Goal: Information Seeking & Learning: Learn about a topic

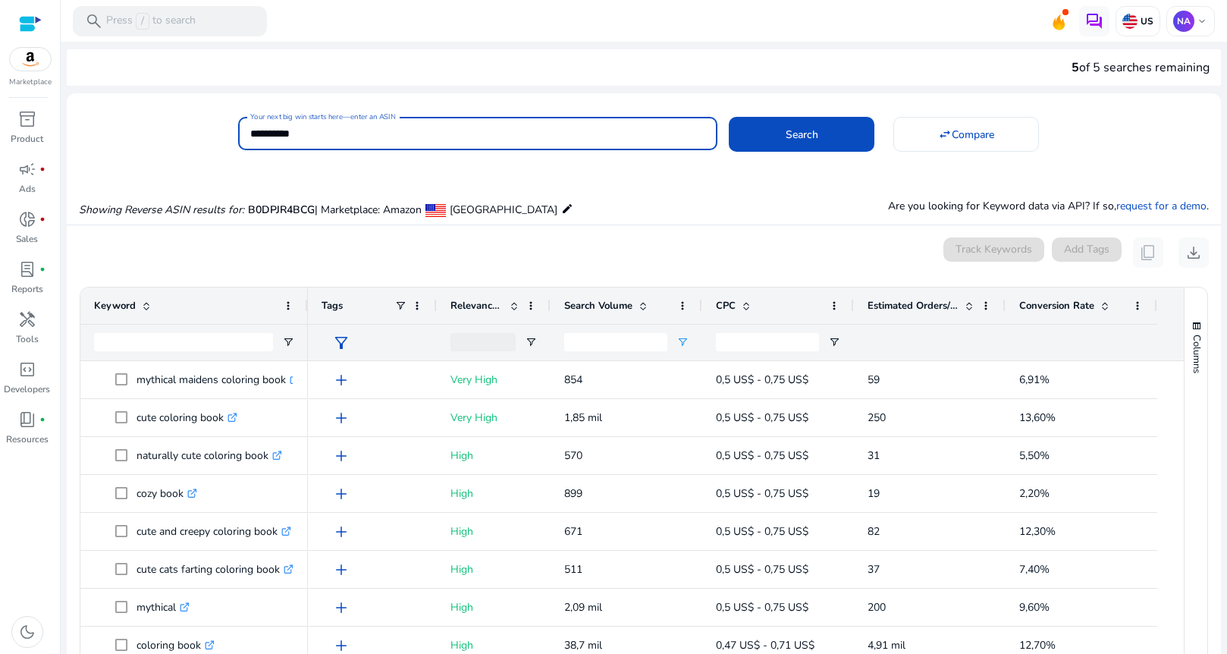
drag, startPoint x: 245, startPoint y: 133, endPoint x: 235, endPoint y: 133, distance: 9.9
click at [235, 133] on div "**********" at bounding box center [638, 131] width 1142 height 37
paste input
type input "**********"
click at [817, 128] on span at bounding box center [802, 134] width 146 height 36
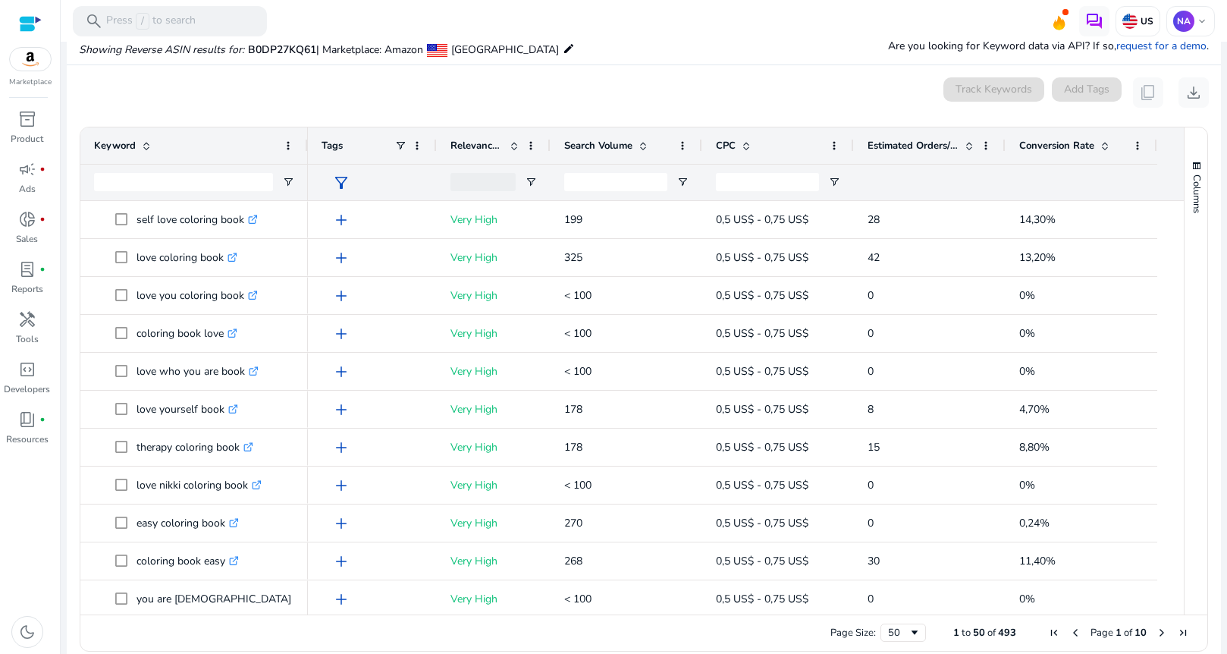
scroll to position [162, 0]
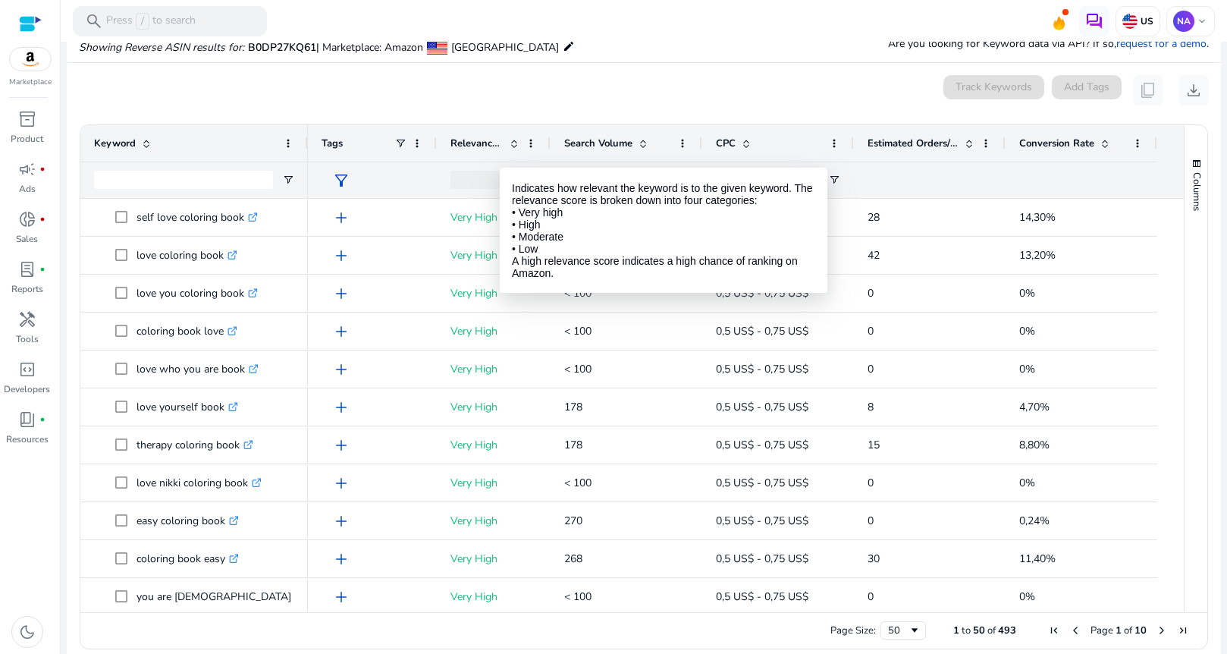
click at [514, 143] on span at bounding box center [514, 143] width 12 height 12
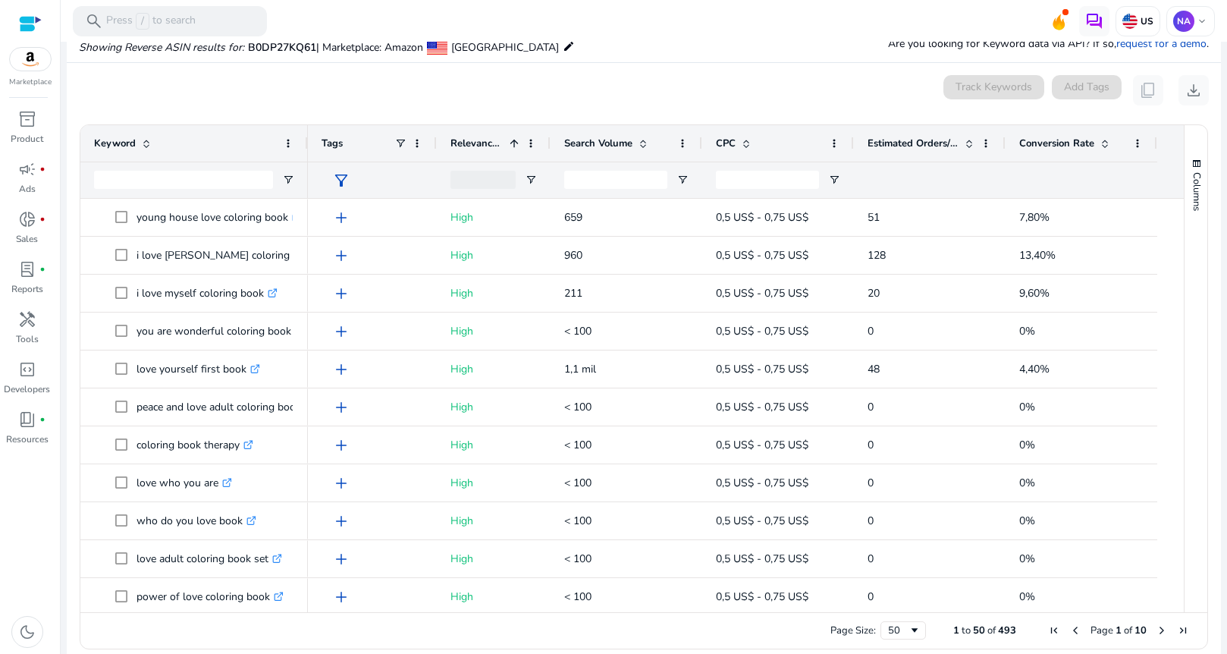
click at [514, 143] on span at bounding box center [514, 143] width 12 height 12
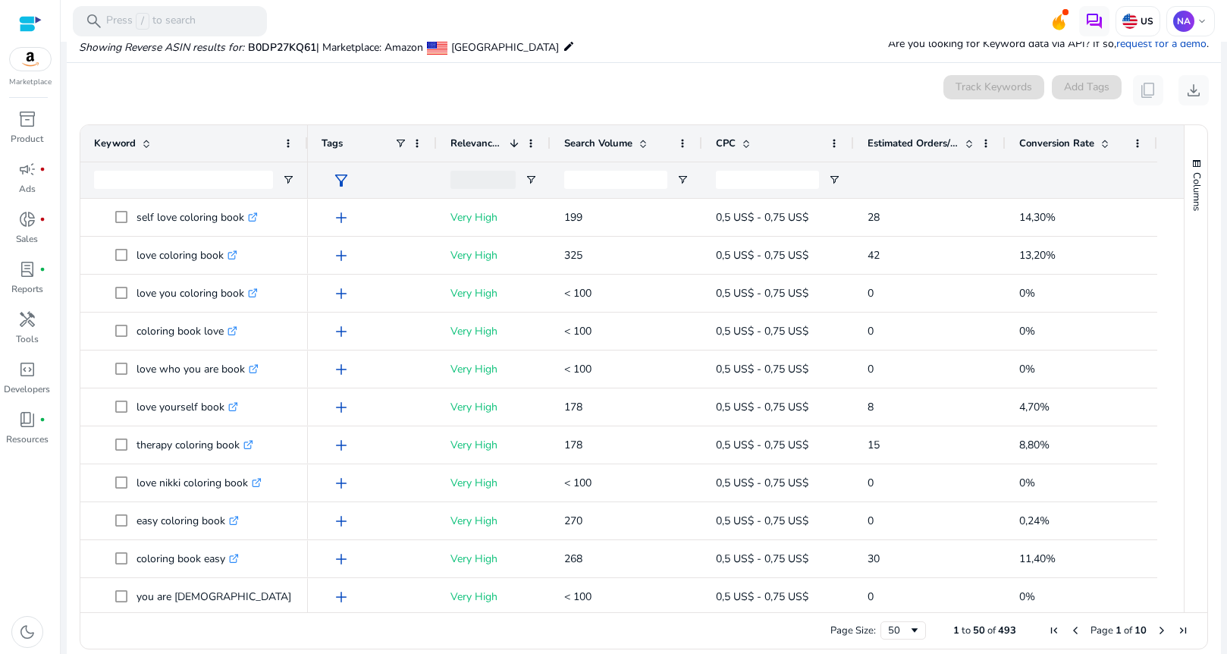
click at [642, 145] on span at bounding box center [643, 143] width 12 height 12
click at [644, 143] on span at bounding box center [643, 143] width 12 height 12
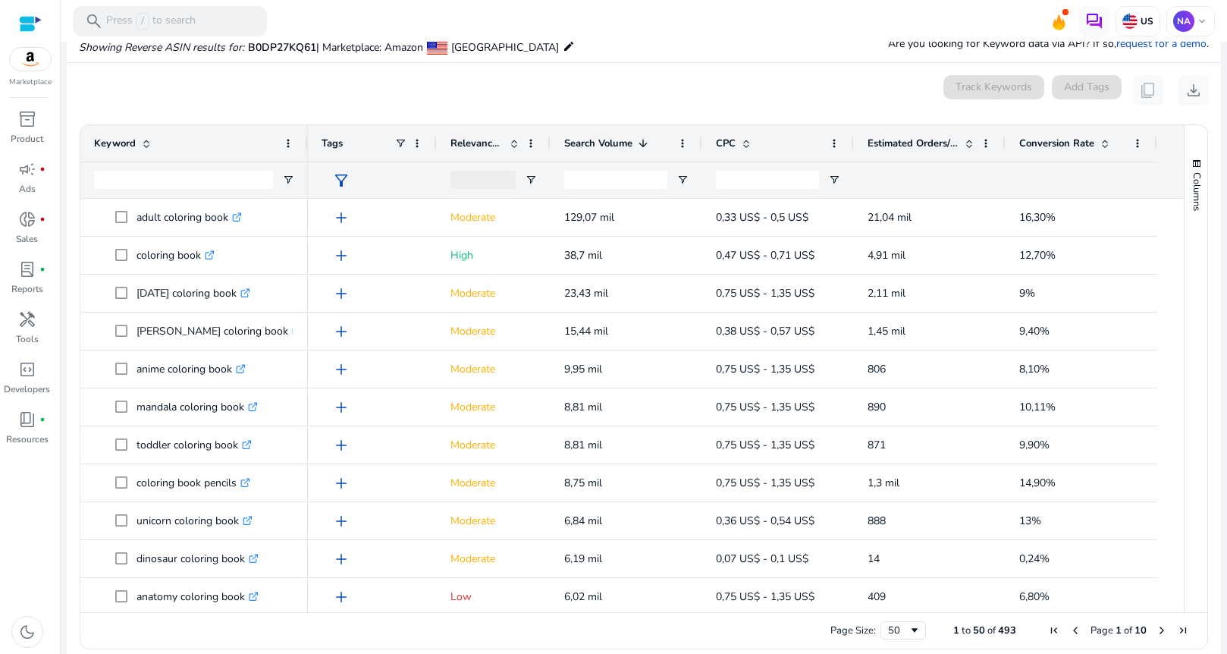
click at [644, 144] on span at bounding box center [643, 143] width 12 height 12
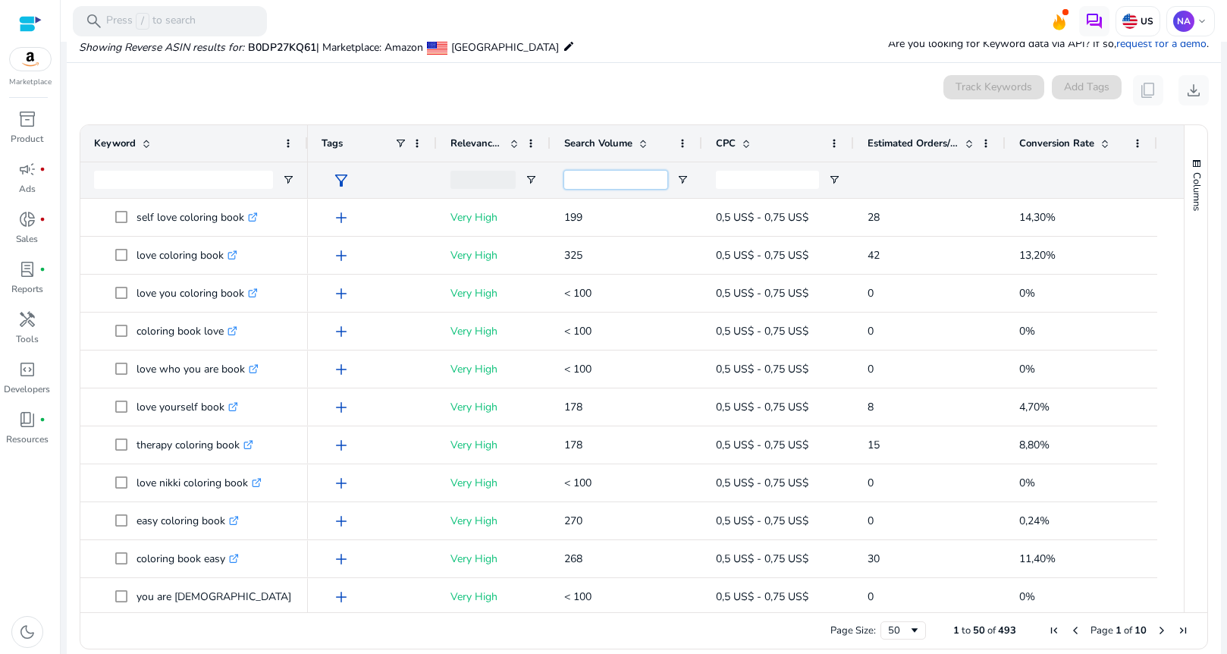
click at [648, 171] on input "Search Volume Filter Input" at bounding box center [615, 180] width 103 height 18
click at [679, 174] on div at bounding box center [626, 179] width 152 height 36
click at [684, 180] on span "Open Filter Menu" at bounding box center [682, 180] width 12 height 12
click at [776, 207] on div "Equals" at bounding box center [737, 207] width 93 height 11
click at [742, 227] on input "Filter Value" at bounding box center [742, 233] width 118 height 18
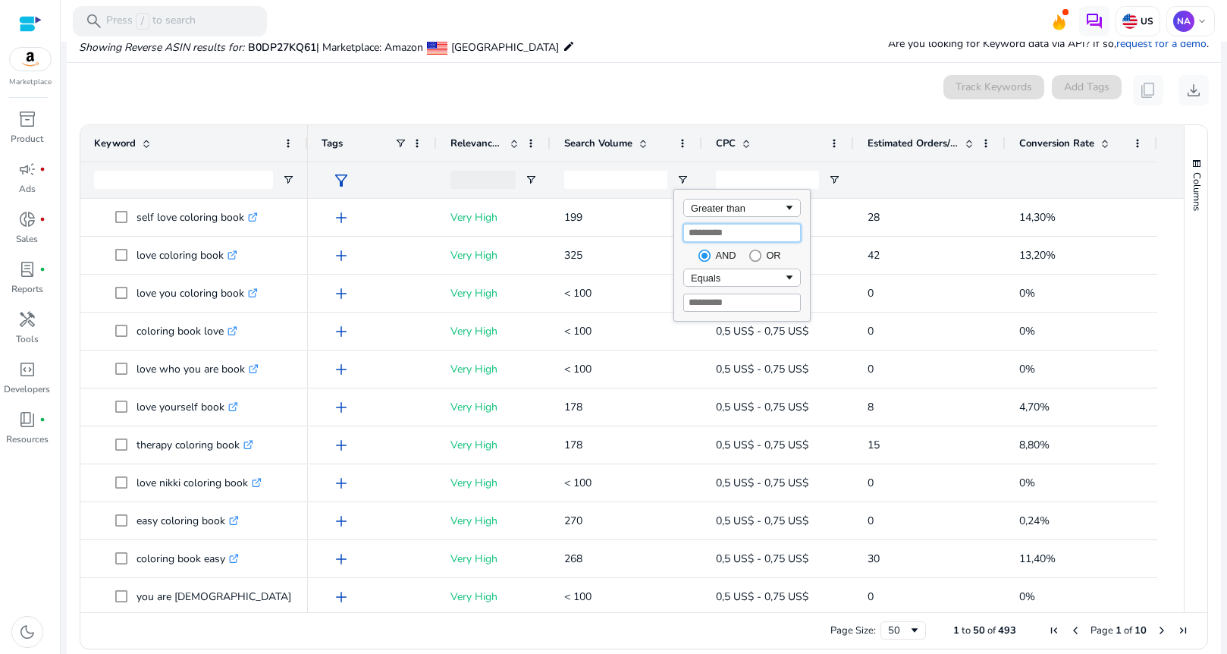
type input "***"
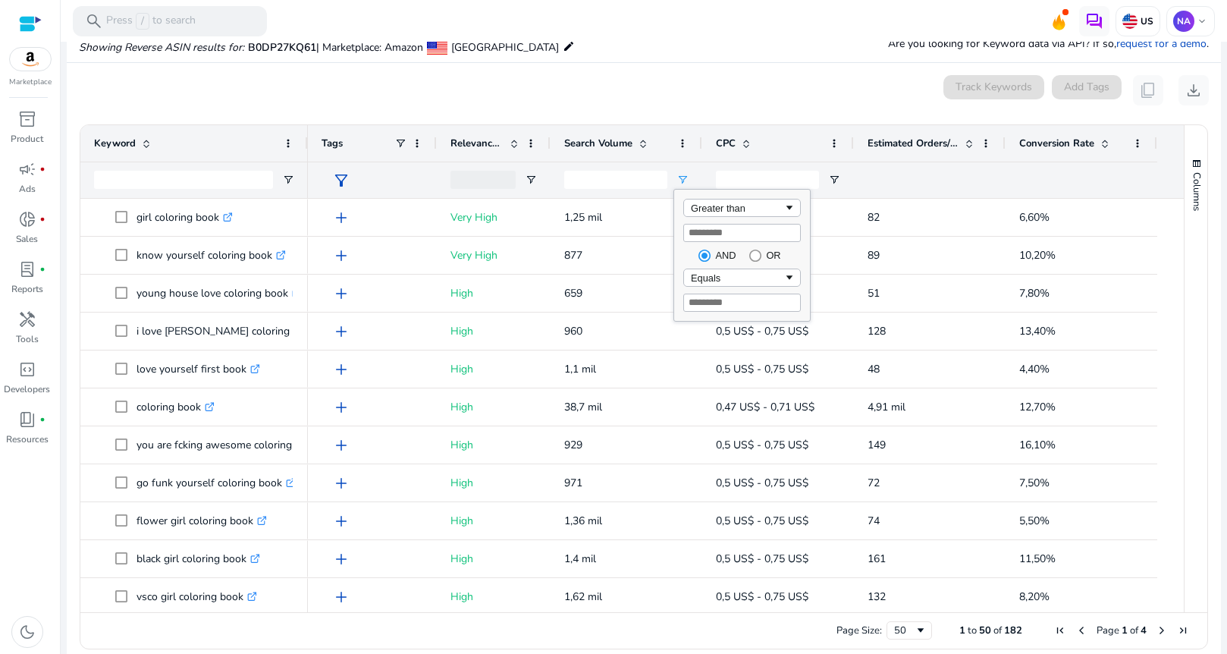
click at [718, 86] on div "0 keyword(s) selected Track Keywords Add Tags content_copy download" at bounding box center [644, 90] width 1130 height 30
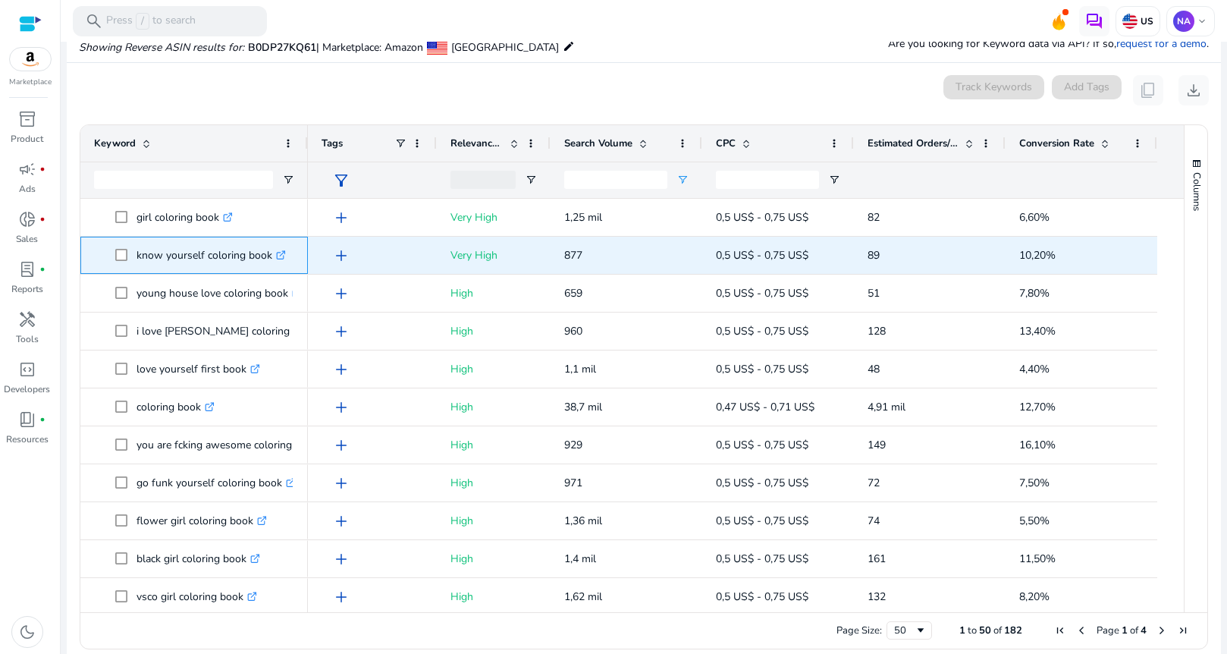
drag, startPoint x: 134, startPoint y: 255, endPoint x: 271, endPoint y: 254, distance: 137.2
click at [271, 254] on span "know yourself coloring book .st0{fill:#2c8af8}" at bounding box center [204, 255] width 179 height 31
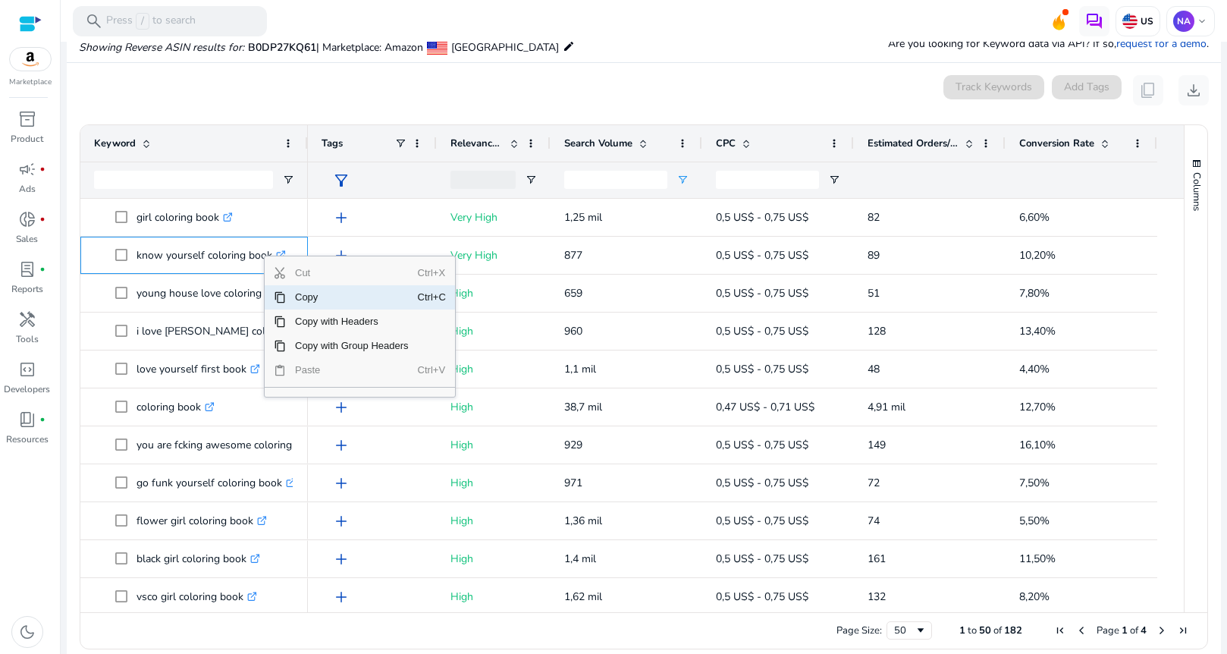
click at [313, 291] on span "Copy" at bounding box center [352, 297] width 132 height 24
click at [300, 300] on span "Copy" at bounding box center [344, 301] width 132 height 24
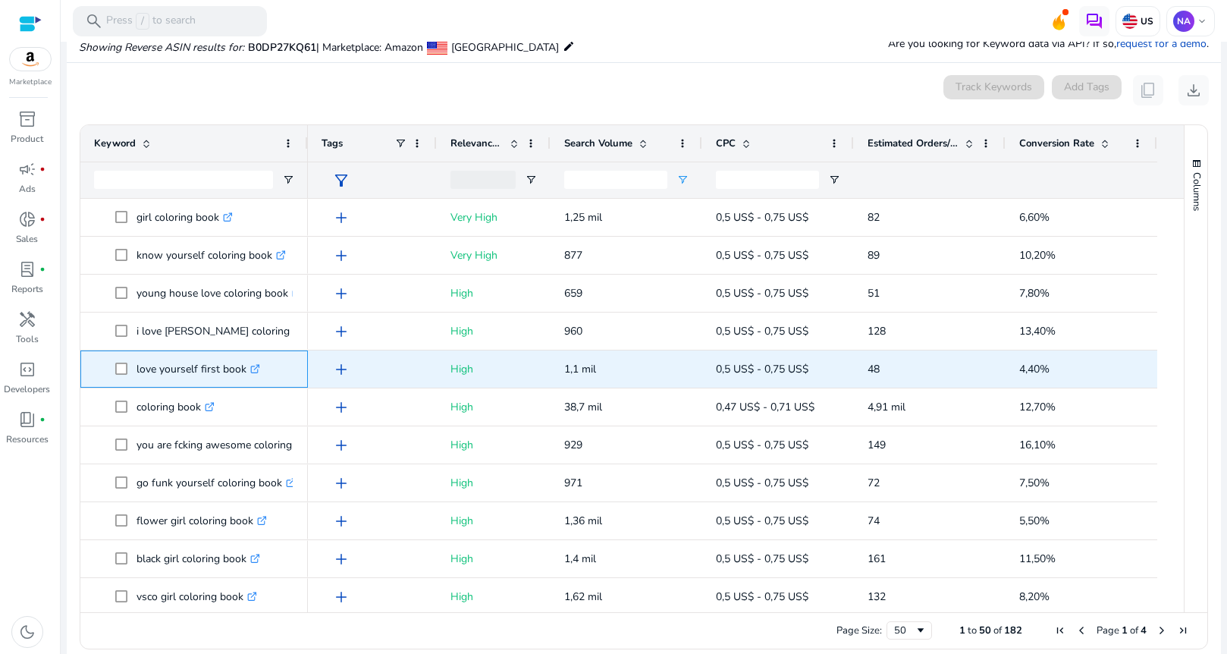
drag, startPoint x: 133, startPoint y: 368, endPoint x: 243, endPoint y: 372, distance: 109.2
click at [243, 372] on span "love yourself first book .st0{fill:#2c8af8}" at bounding box center [204, 368] width 179 height 31
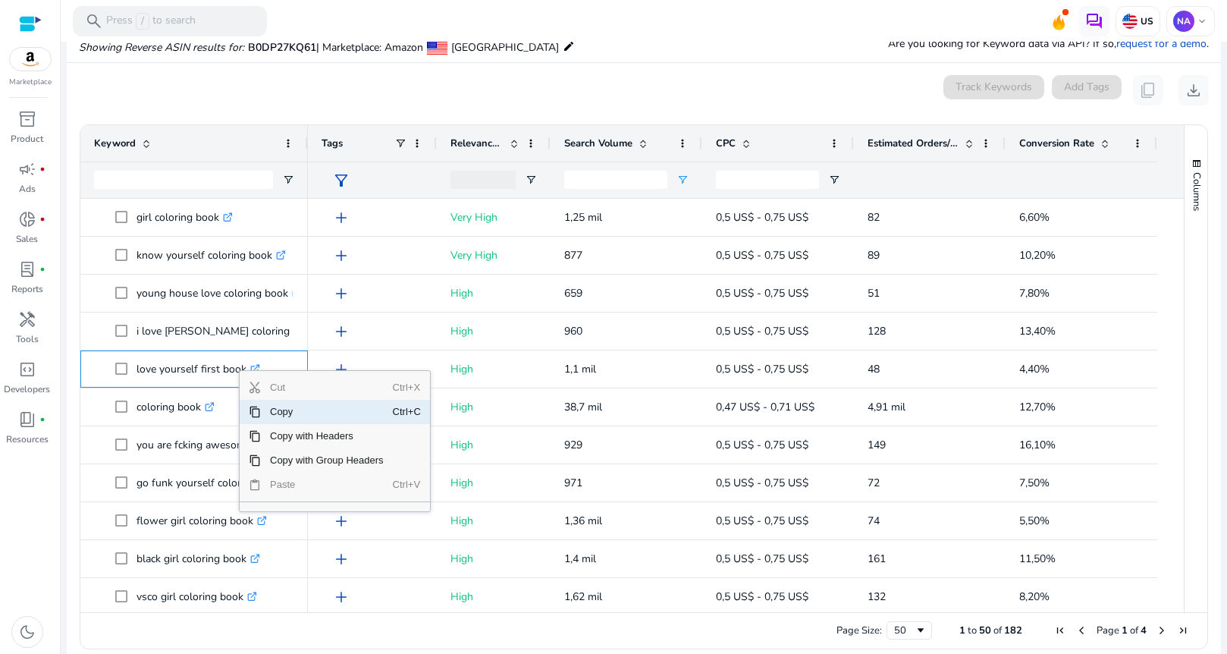
click at [274, 409] on span "Copy" at bounding box center [327, 412] width 132 height 24
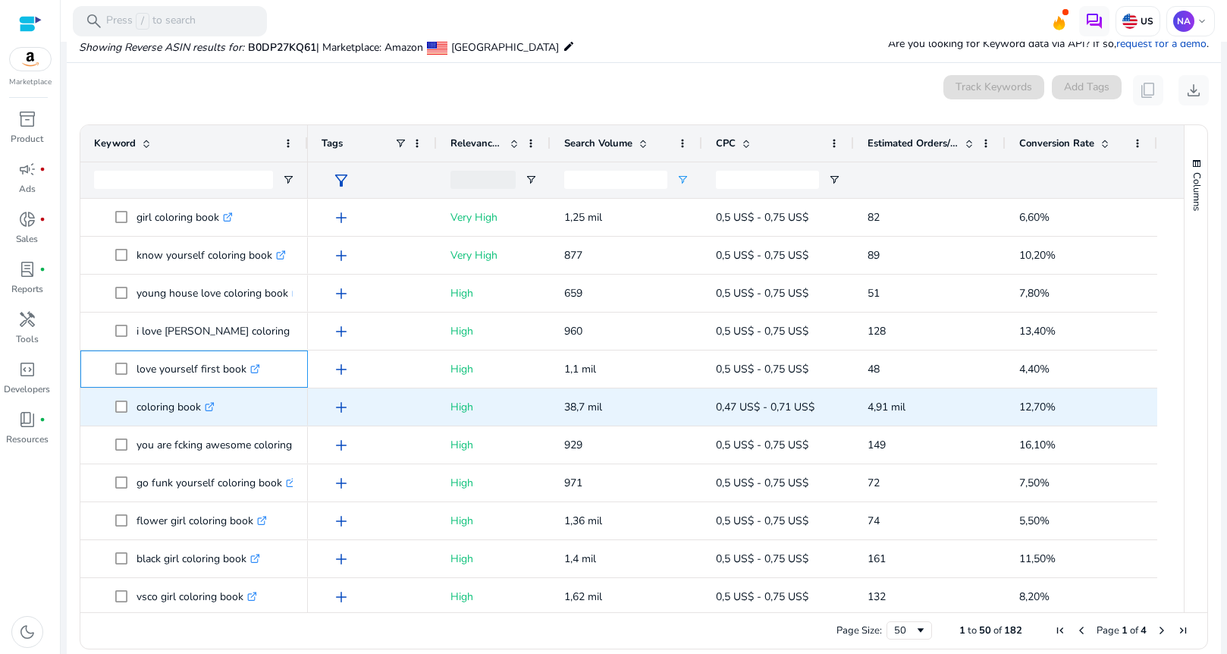
scroll to position [76, 0]
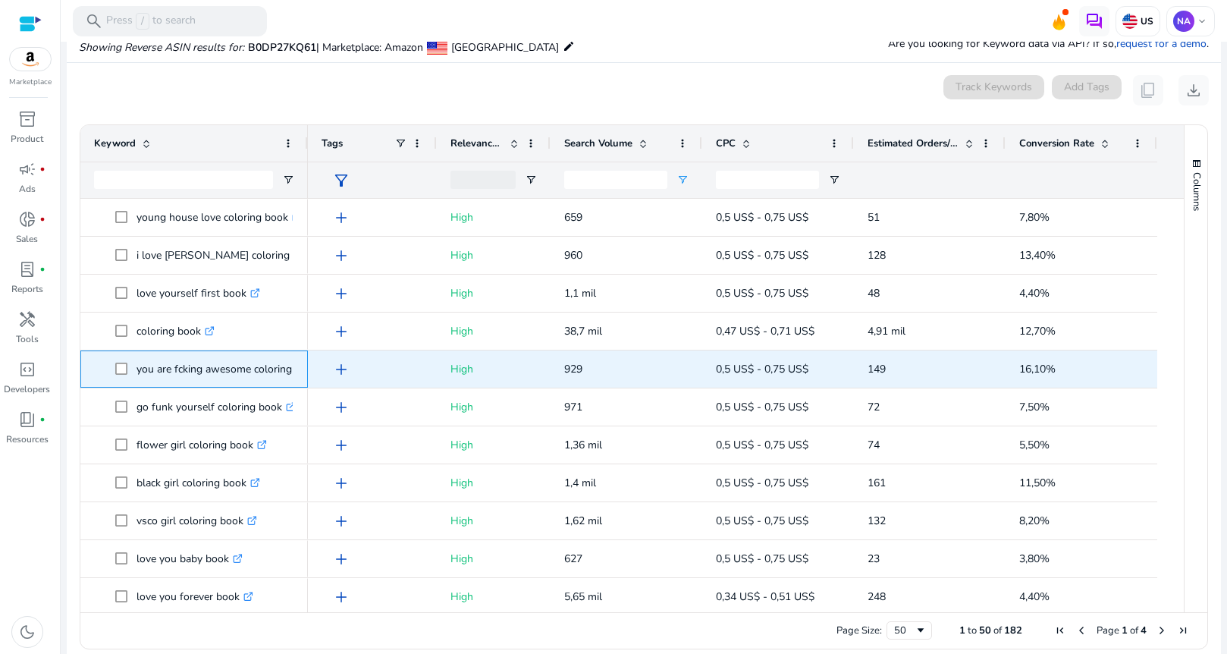
click at [284, 369] on p "you are fcking awesome coloring book .st0{fill:#2c8af8}" at bounding box center [234, 368] width 196 height 31
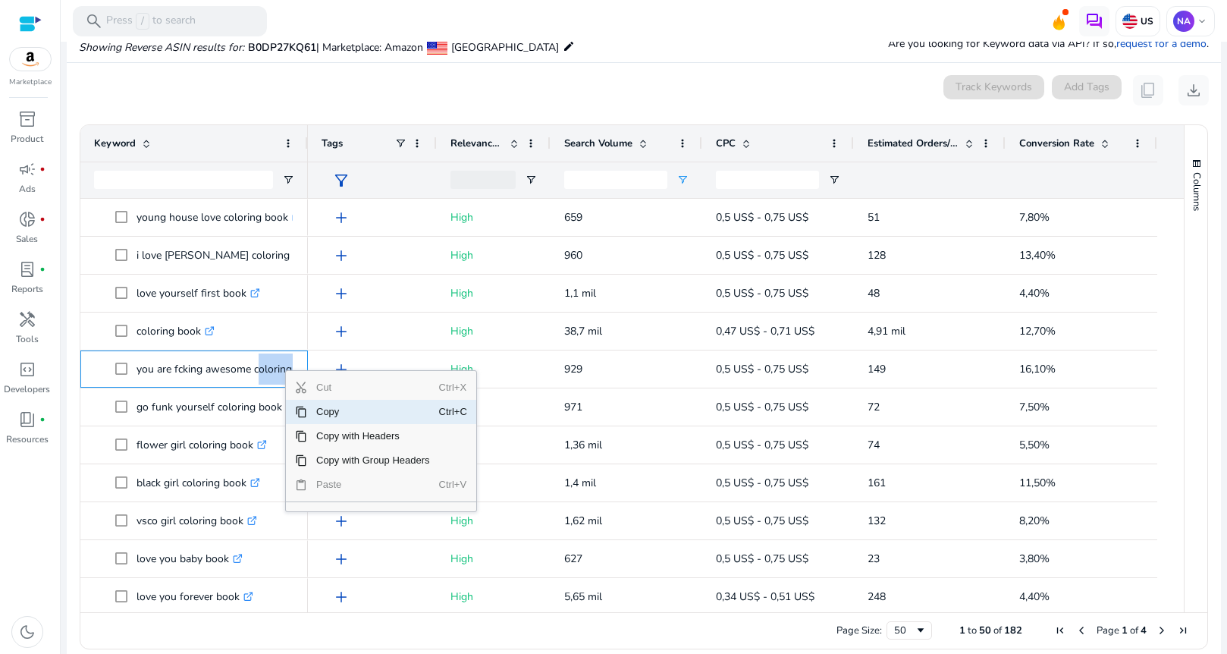
click at [327, 414] on span "Copy" at bounding box center [373, 412] width 132 height 24
